Goal: Check status: Check status

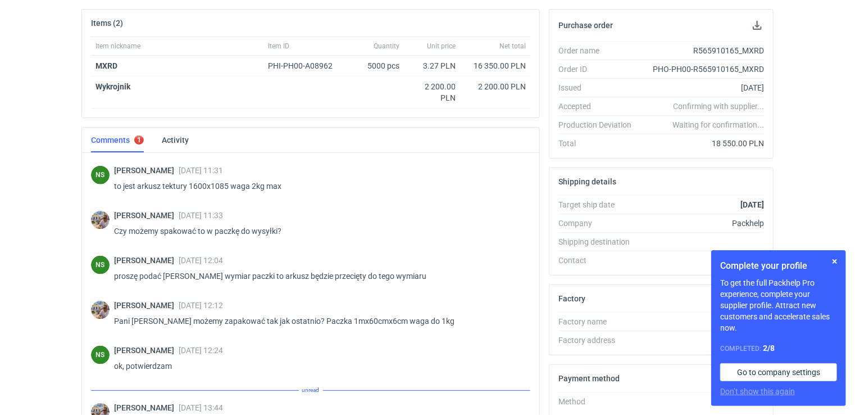
scroll to position [778, 0]
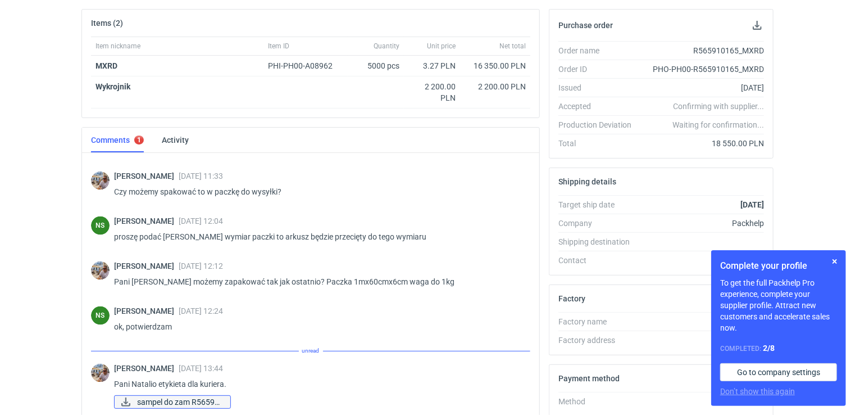
click at [207, 397] on span "sampel do zam R56591..." at bounding box center [179, 402] width 84 height 12
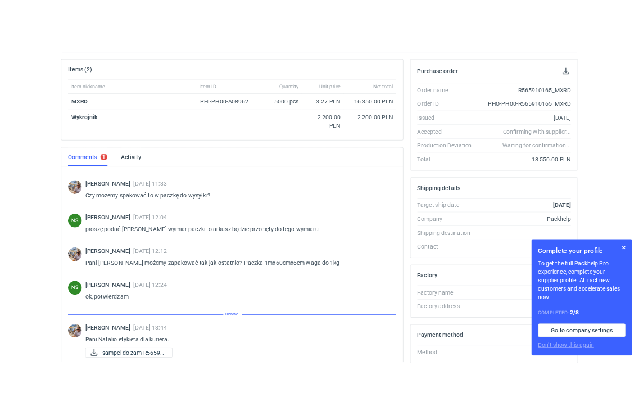
scroll to position [765, 0]
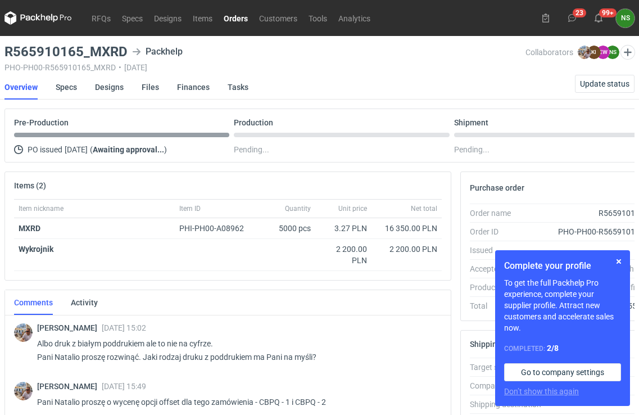
scroll to position [162, 0]
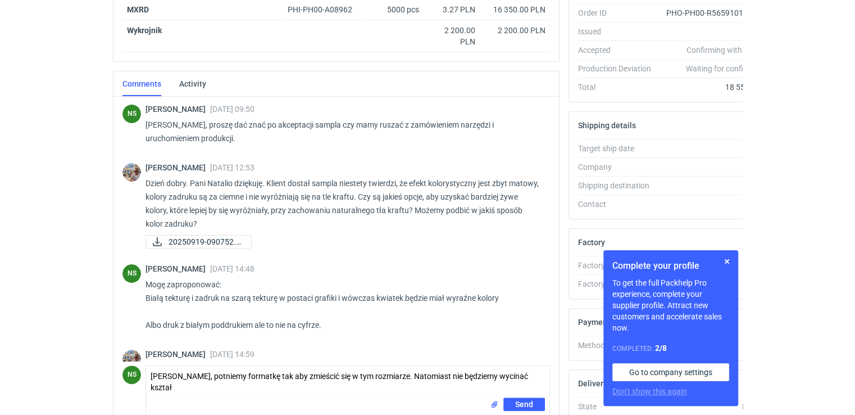
scroll to position [1184, 0]
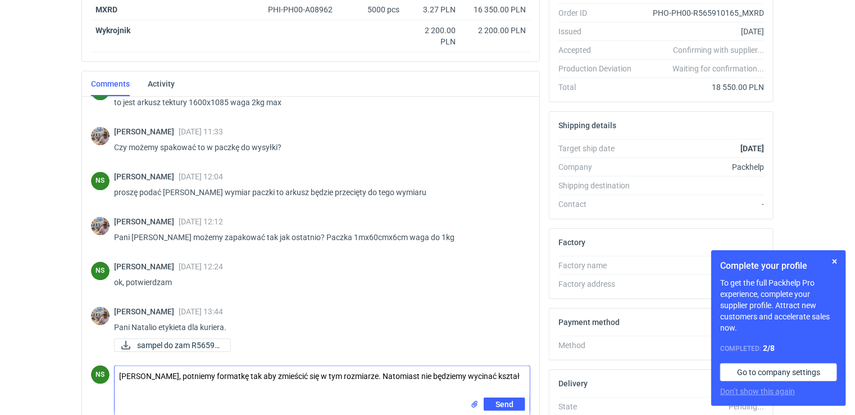
drag, startPoint x: 511, startPoint y: 373, endPoint x: 116, endPoint y: 374, distance: 394.5
click at [117, 374] on textarea "Panie Michale, potniemy formatkę tak aby zmieścić się w tym rozmiarze. Natomias…" at bounding box center [322, 381] width 415 height 31
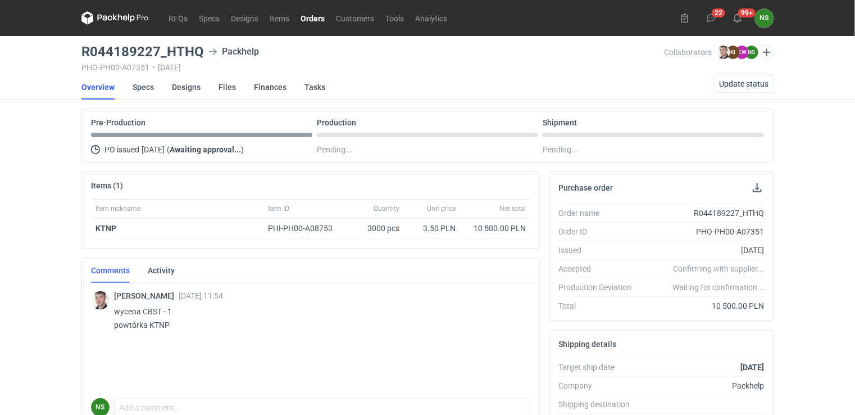
click at [314, 19] on link "Orders" at bounding box center [312, 17] width 35 height 13
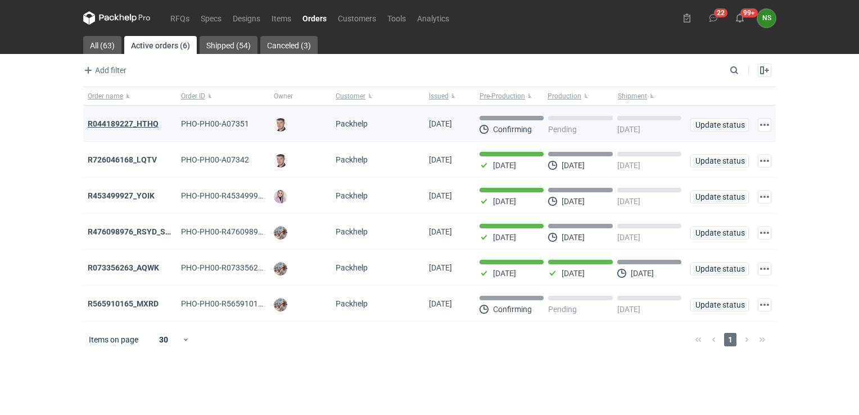
click at [145, 126] on strong "R044189227_HTHQ" at bounding box center [123, 123] width 71 height 9
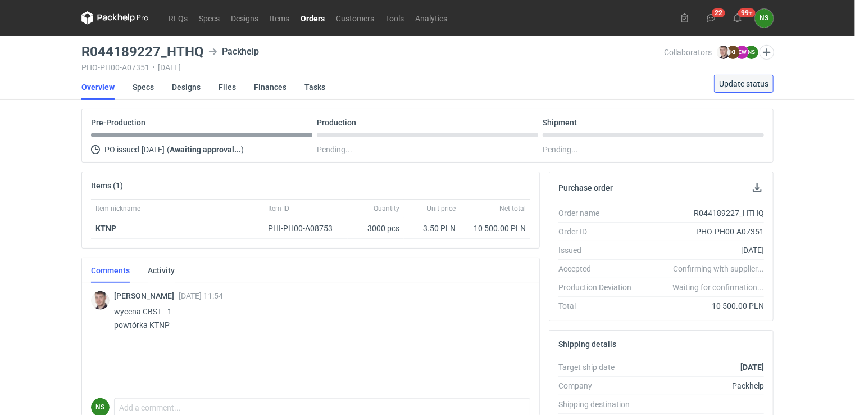
click at [758, 81] on span "Update status" at bounding box center [743, 84] width 49 height 8
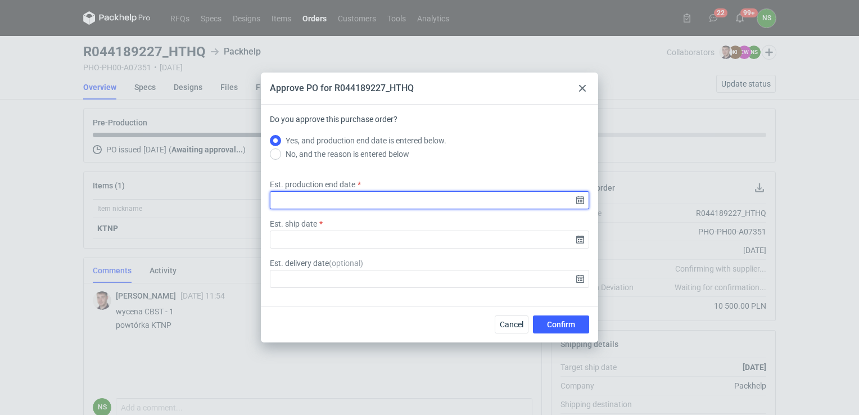
click at [575, 203] on input "Est. production end date" at bounding box center [429, 200] width 319 height 18
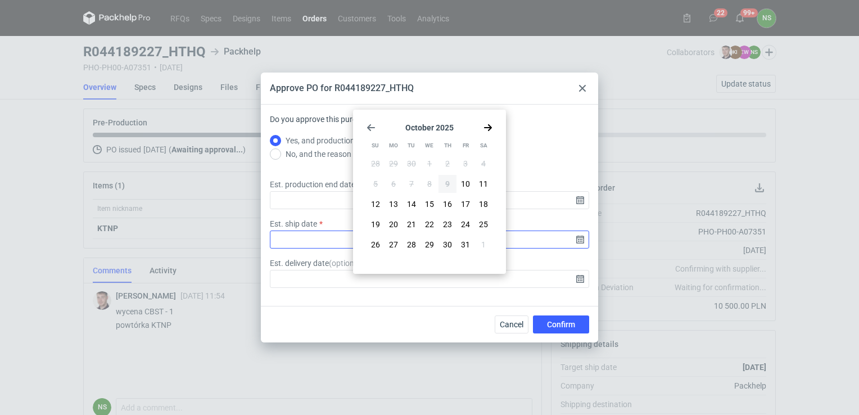
click at [432, 243] on span "29" at bounding box center [429, 244] width 9 height 11
type input "2025-10-29"
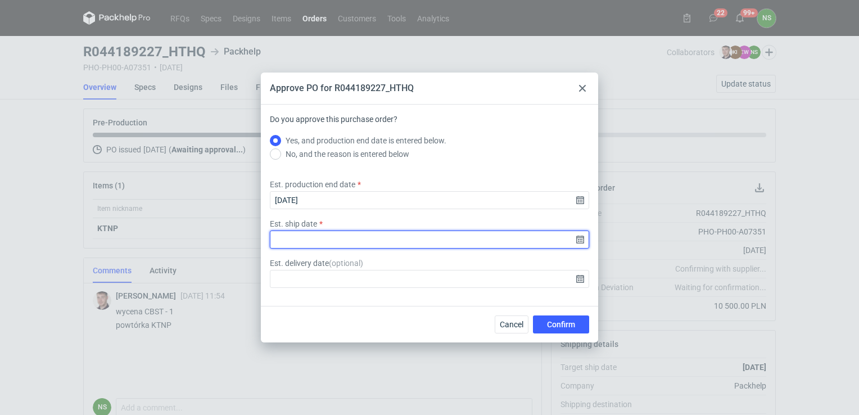
click at [574, 240] on input "Est. ship date" at bounding box center [429, 239] width 319 height 18
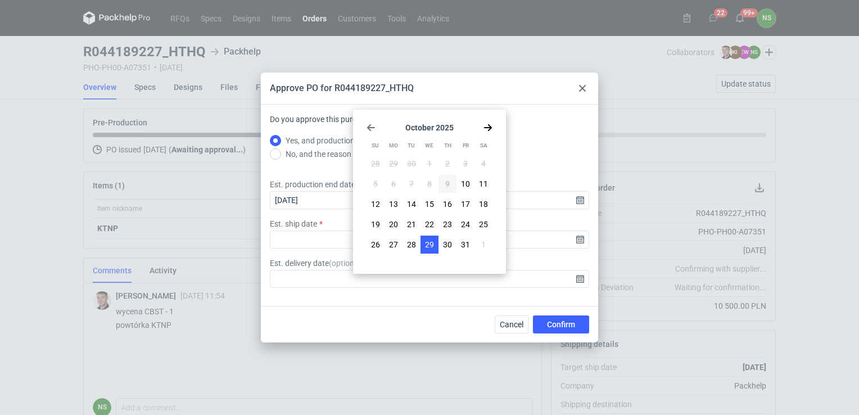
click at [432, 246] on span "29" at bounding box center [429, 244] width 9 height 11
type input "2025-10-29"
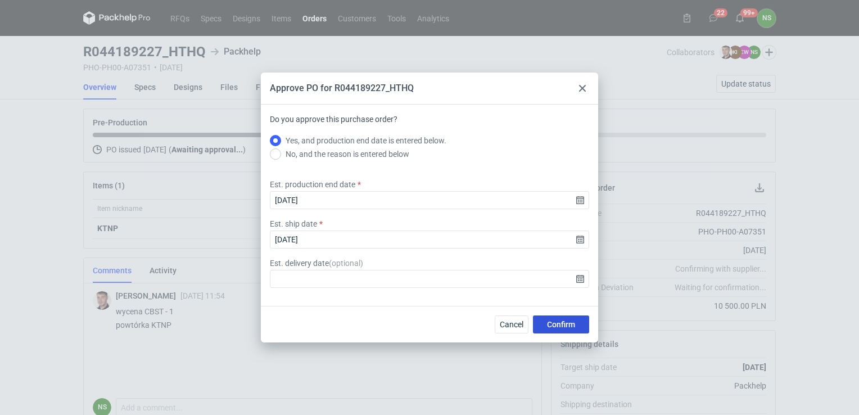
click at [559, 324] on span "Confirm" at bounding box center [561, 324] width 28 height 8
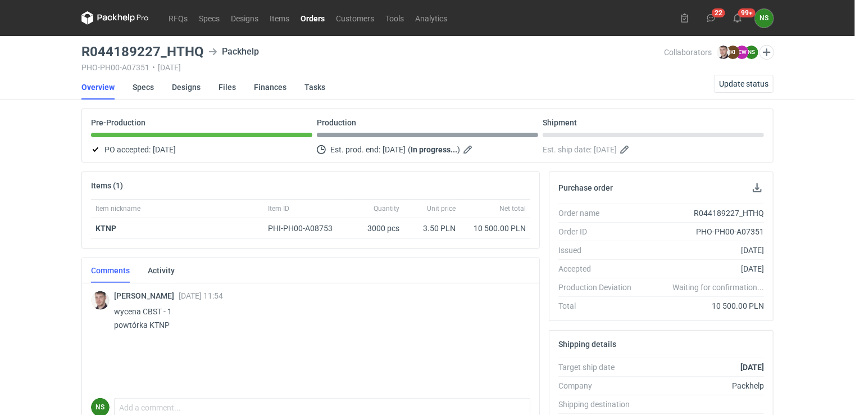
click at [310, 19] on link "Orders" at bounding box center [312, 17] width 35 height 13
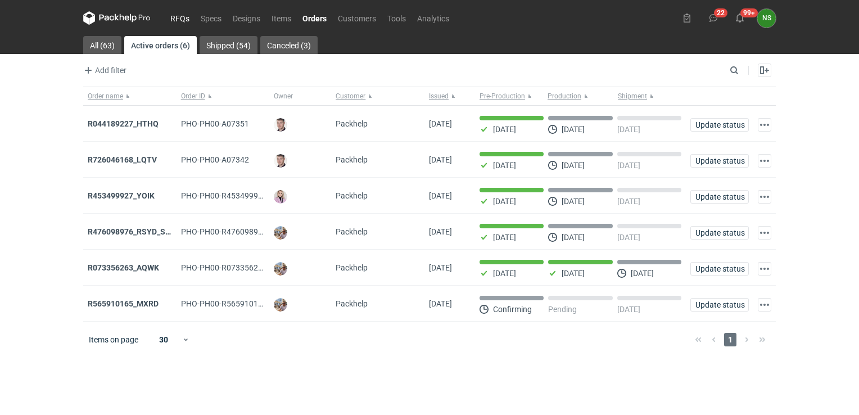
click at [179, 20] on link "RFQs" at bounding box center [180, 17] width 30 height 13
